Goal: Information Seeking & Learning: Learn about a topic

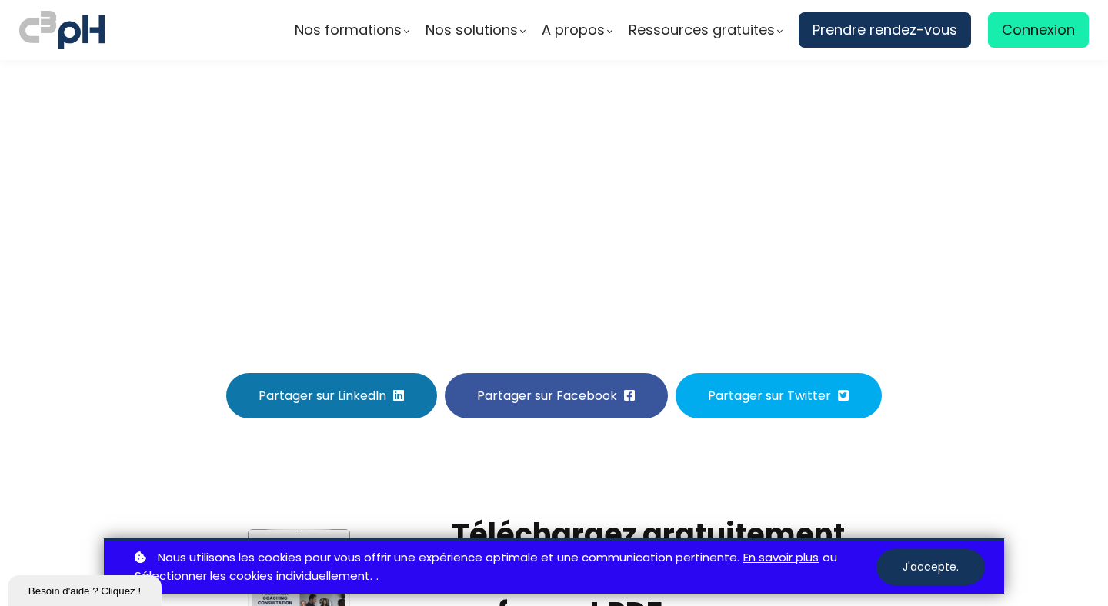
scroll to position [5054, 0]
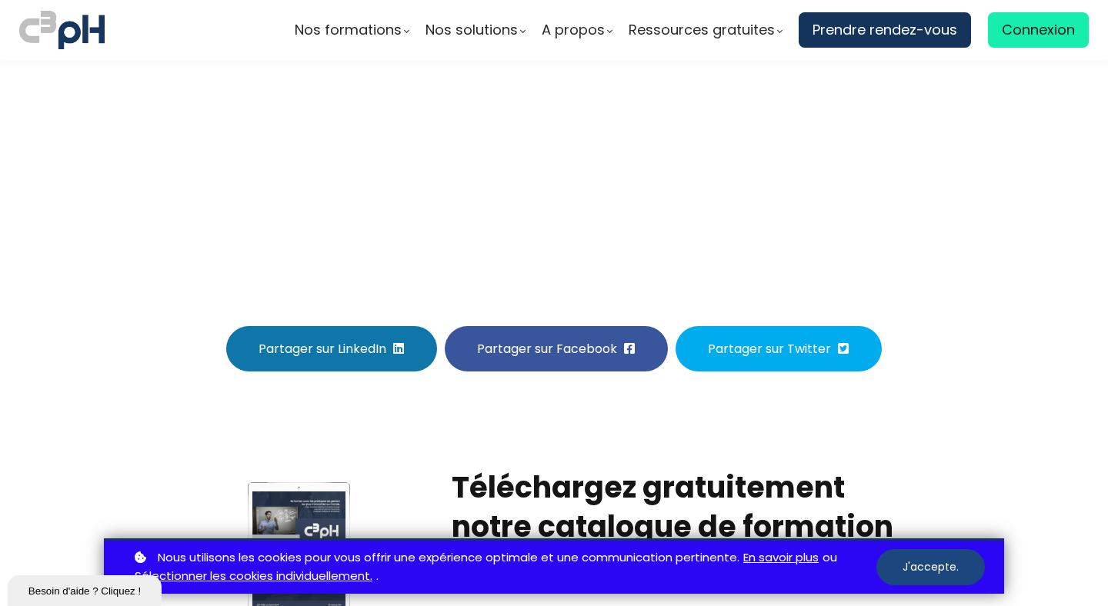
click at [933, 581] on button "J'accepte." at bounding box center [930, 567] width 108 height 36
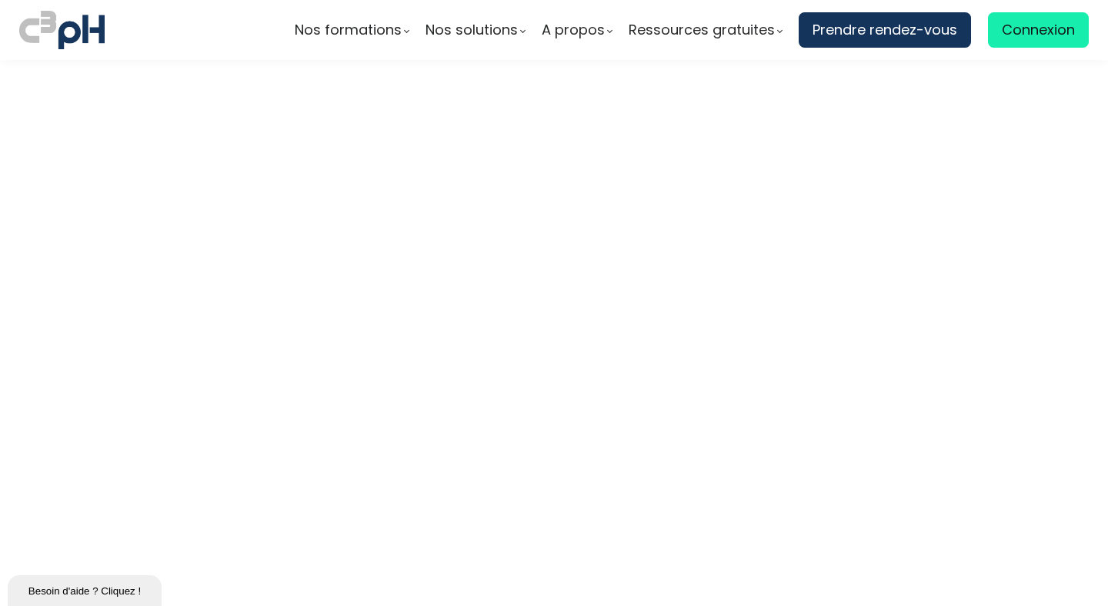
scroll to position [4209, 0]
